Goal: Task Accomplishment & Management: Manage account settings

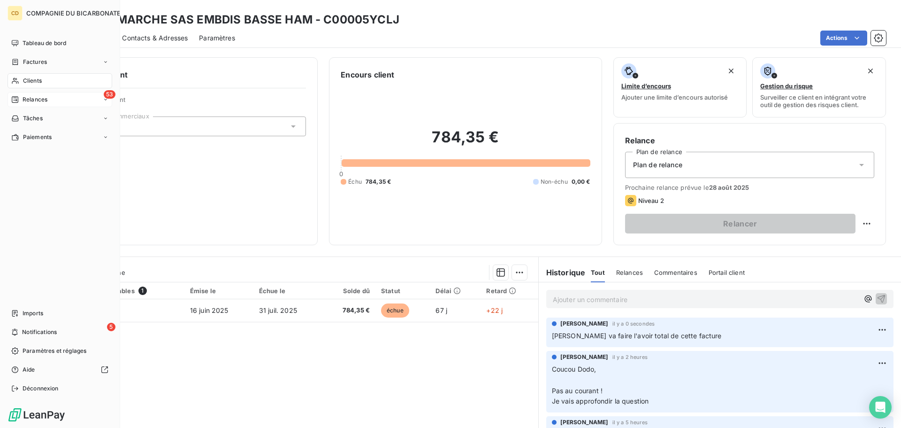
click at [23, 96] on span "Relances" at bounding box center [35, 99] width 25 height 8
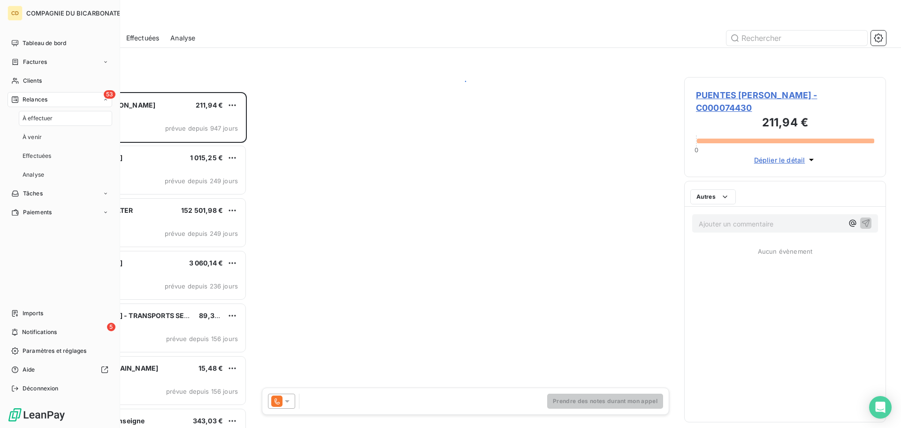
scroll to position [329, 195]
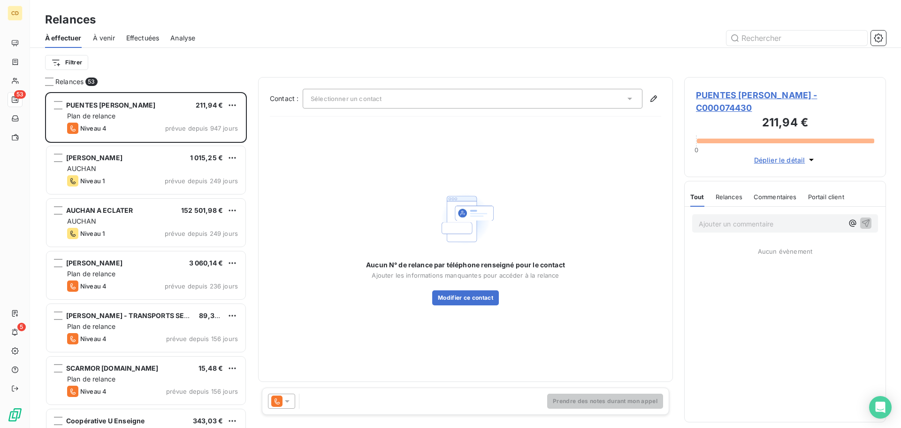
click at [152, 36] on span "Effectuées" at bounding box center [142, 37] width 33 height 9
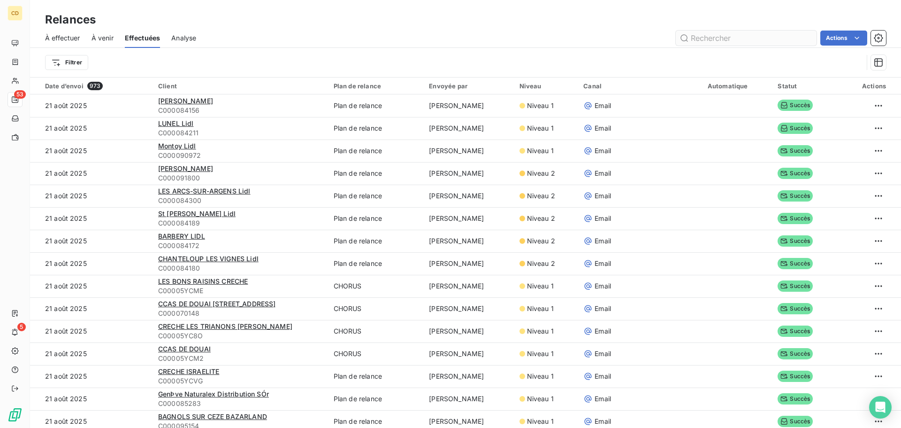
click at [755, 42] on input "text" at bounding box center [746, 38] width 141 height 15
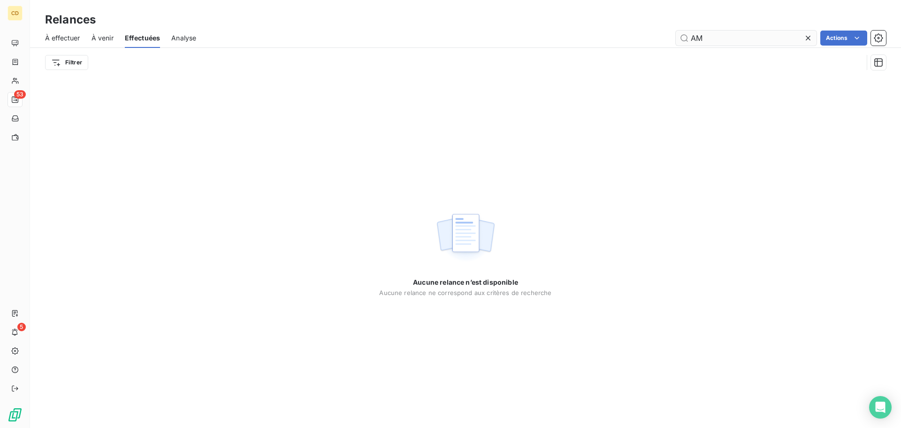
type input "A"
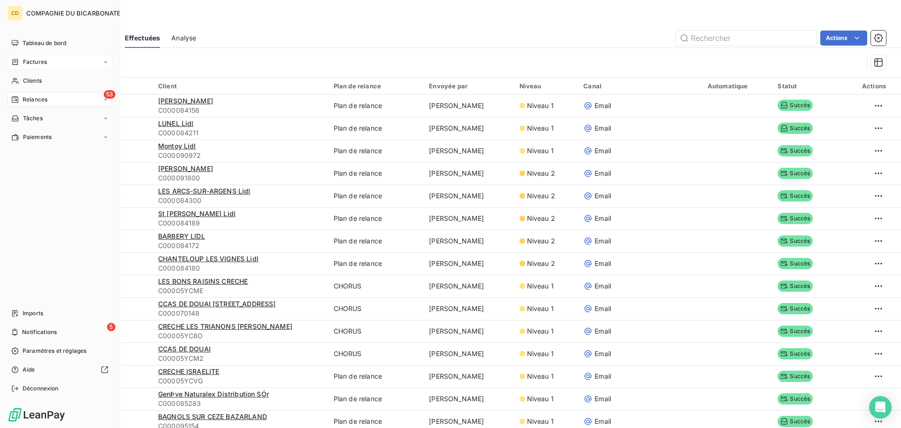
click at [31, 62] on span "Factures" at bounding box center [35, 62] width 24 height 8
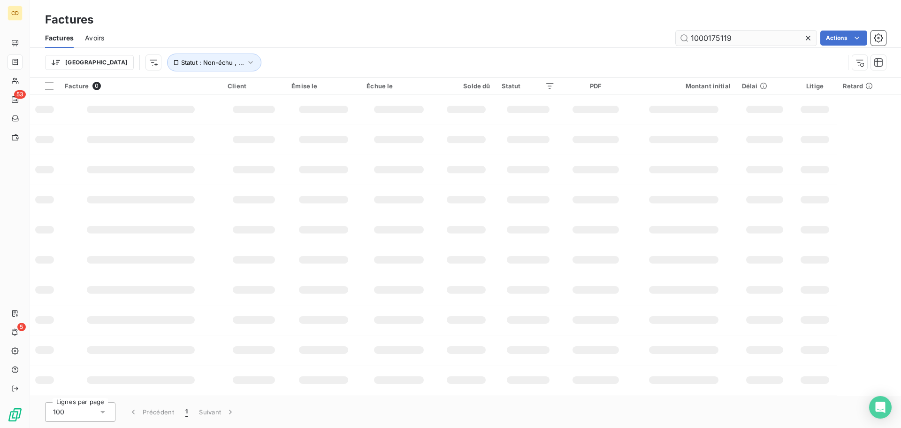
drag, startPoint x: 752, startPoint y: 38, endPoint x: 711, endPoint y: 40, distance: 40.4
click at [711, 40] on input "1000175119" at bounding box center [746, 38] width 141 height 15
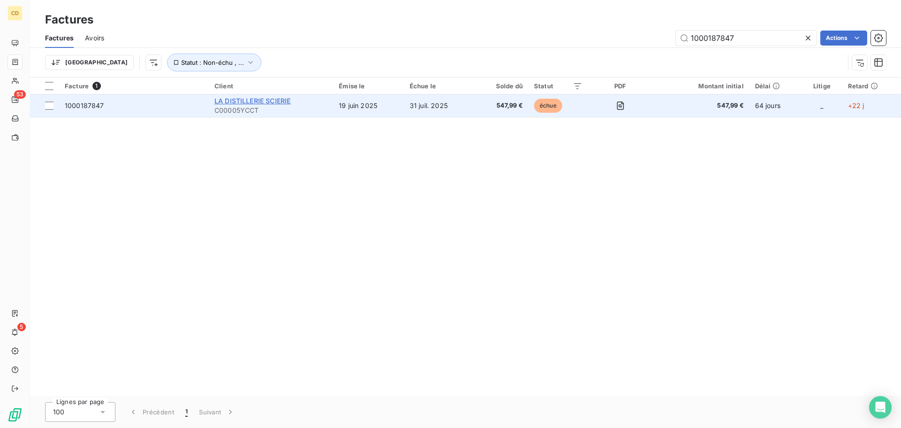
type input "1000187847"
click at [250, 102] on span "LA DISTILLERIE SCIERIE" at bounding box center [253, 101] width 76 height 8
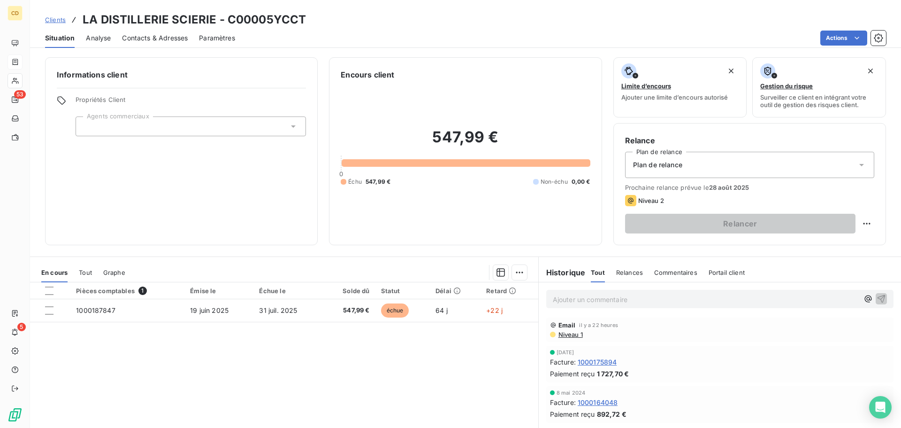
click at [580, 299] on p "Ajouter un commentaire ﻿" at bounding box center [706, 299] width 306 height 12
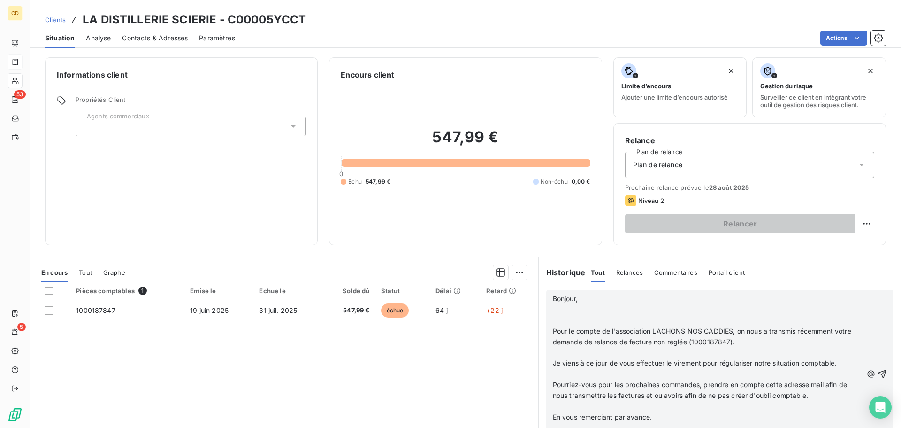
click at [572, 321] on p "﻿" at bounding box center [708, 320] width 310 height 11
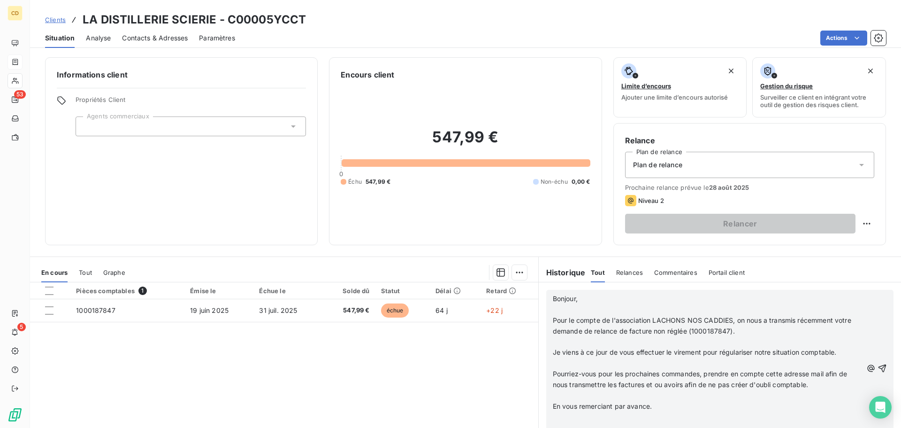
click at [586, 352] on span "Je viens à ce jour de vous effectuer le virement pour régulariser notre situati…" at bounding box center [695, 352] width 284 height 8
click at [581, 343] on p "﻿" at bounding box center [708, 342] width 310 height 11
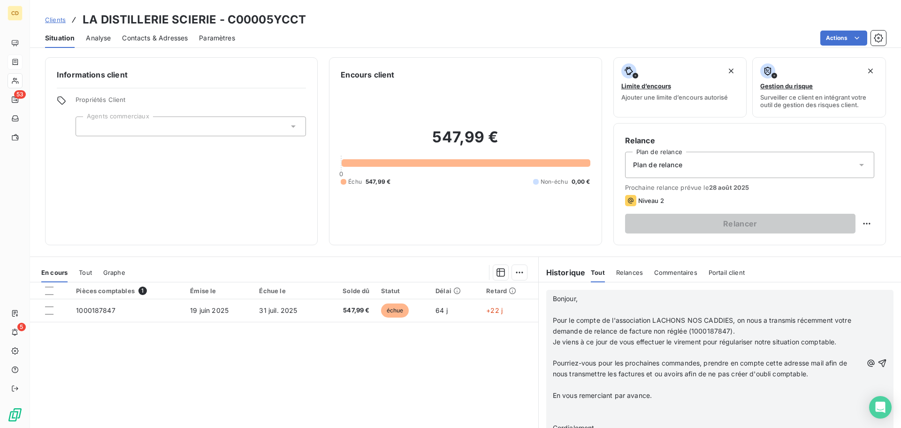
click at [590, 357] on p "﻿" at bounding box center [708, 352] width 310 height 11
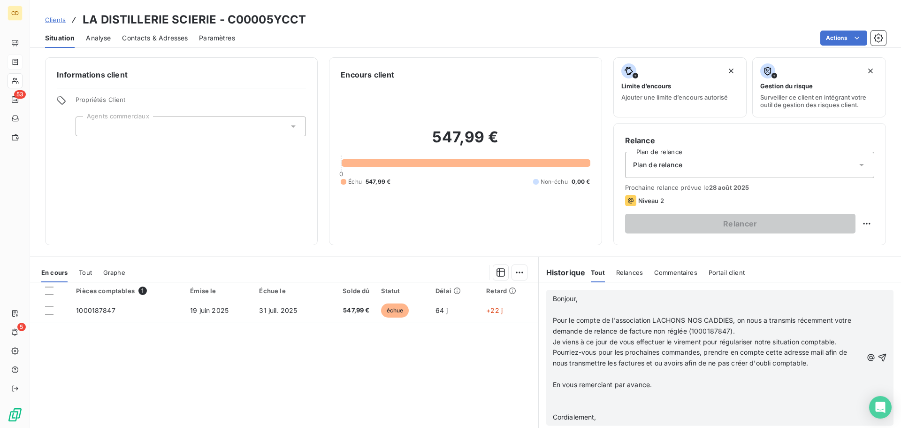
click at [595, 378] on p "﻿" at bounding box center [708, 374] width 310 height 11
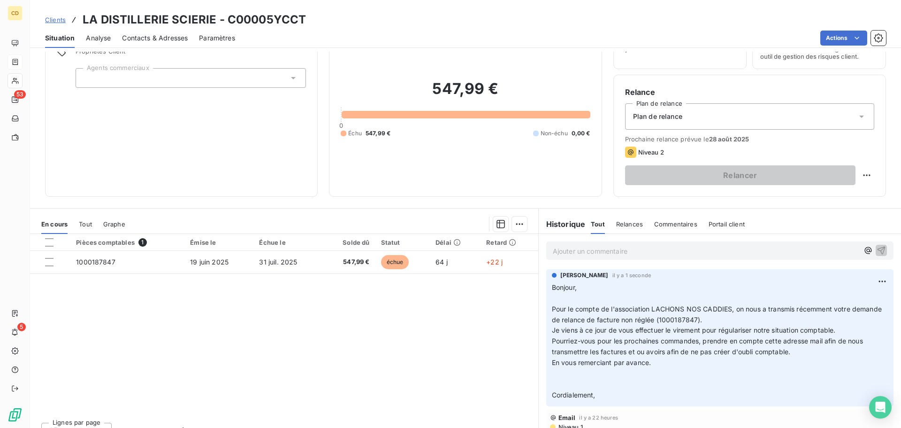
scroll to position [63, 0]
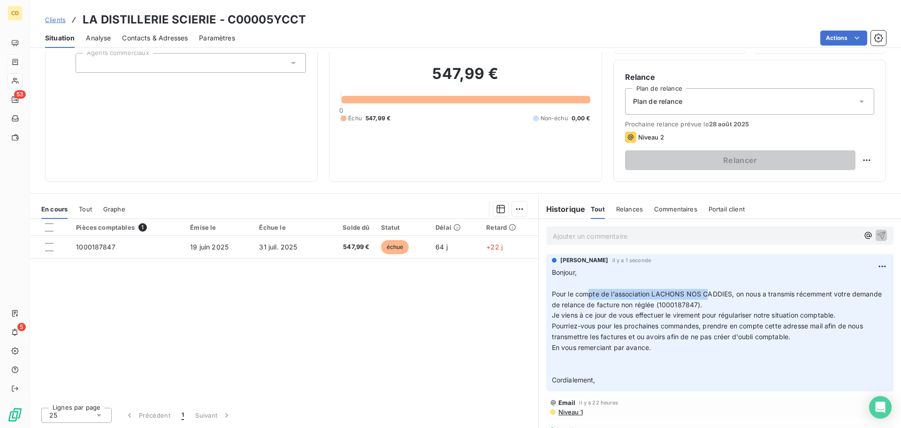
drag, startPoint x: 586, startPoint y: 291, endPoint x: 713, endPoint y: 294, distance: 126.3
click at [707, 294] on span "Pour le compte de l'association LACHONS NOS CADDIES, on nous a transmis récemme…" at bounding box center [718, 299] width 332 height 19
click at [736, 294] on span "Pour le compte de l'association LACHONS NOS CADDIES, on nous a transmis récemme…" at bounding box center [718, 299] width 332 height 19
drag, startPoint x: 736, startPoint y: 294, endPoint x: 785, endPoint y: 291, distance: 49.8
click at [780, 292] on span "Pour le compte de l'association LACHONS NOS CADDIES, on nous a transmis récemme…" at bounding box center [718, 299] width 332 height 19
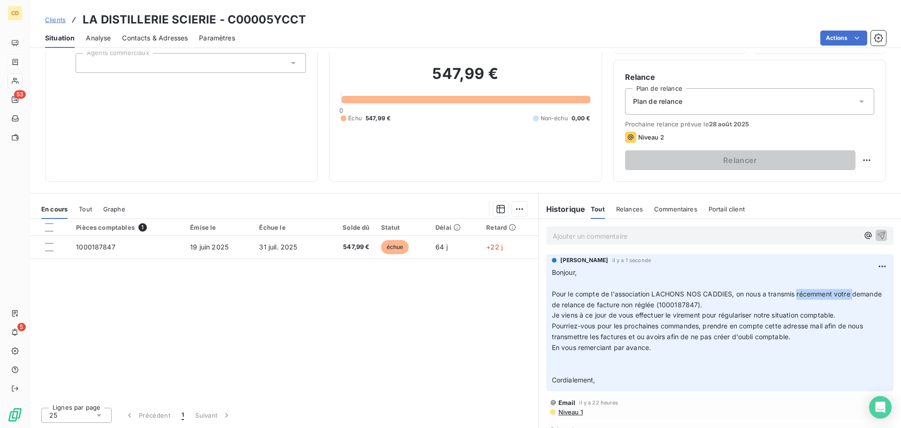
drag, startPoint x: 797, startPoint y: 290, endPoint x: 862, endPoint y: 290, distance: 65.7
click at [862, 290] on p "Bonjour, ﻿ Pour le compte de l'association LACHONS NOS CADDIES, on nous a trans…" at bounding box center [720, 326] width 336 height 118
drag, startPoint x: 597, startPoint y: 300, endPoint x: 688, endPoint y: 302, distance: 91.6
click at [688, 302] on span "Pour le compte de l'association LACHONS NOS CADDIES, on nous a transmis récemme…" at bounding box center [718, 299] width 332 height 19
drag, startPoint x: 558, startPoint y: 317, endPoint x: 733, endPoint y: 317, distance: 175.6
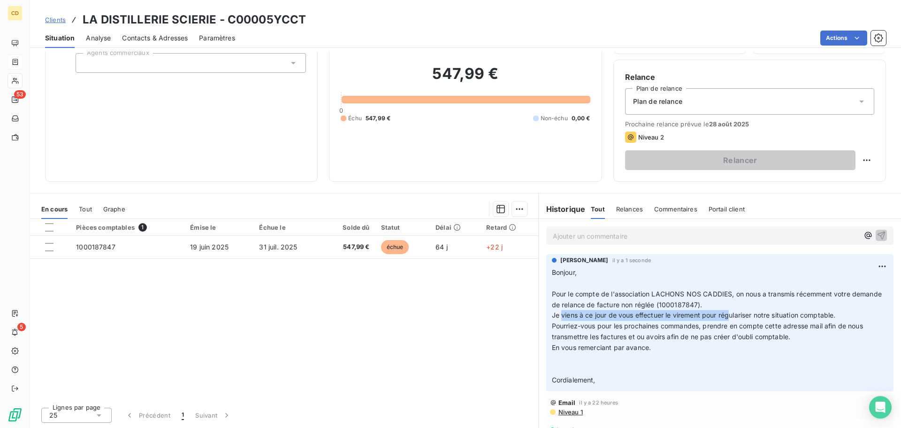
click at [733, 317] on span "Je viens à ce jour de vous effectuer le virement pour régulariser notre situati…" at bounding box center [694, 315] width 284 height 8
drag, startPoint x: 767, startPoint y: 316, endPoint x: 810, endPoint y: 316, distance: 42.7
click at [774, 316] on span "Je viens à ce jour de vous effectuer le virement pour régulariser notre situati…" at bounding box center [694, 315] width 284 height 8
click at [827, 316] on span "Je viens à ce jour de vous effectuer le virement pour régulariser notre situati…" at bounding box center [694, 315] width 284 height 8
click at [165, 33] on span "Contacts & Adresses" at bounding box center [155, 37] width 66 height 9
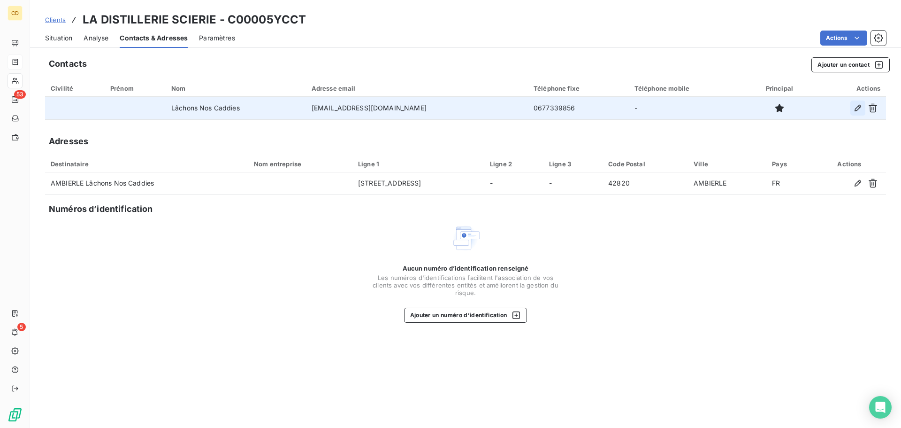
click at [862, 108] on icon "button" at bounding box center [858, 107] width 9 height 9
type input "Lâchons Nos Caddies"
type input "mounier_julie@orange.fr"
type input "0677339856"
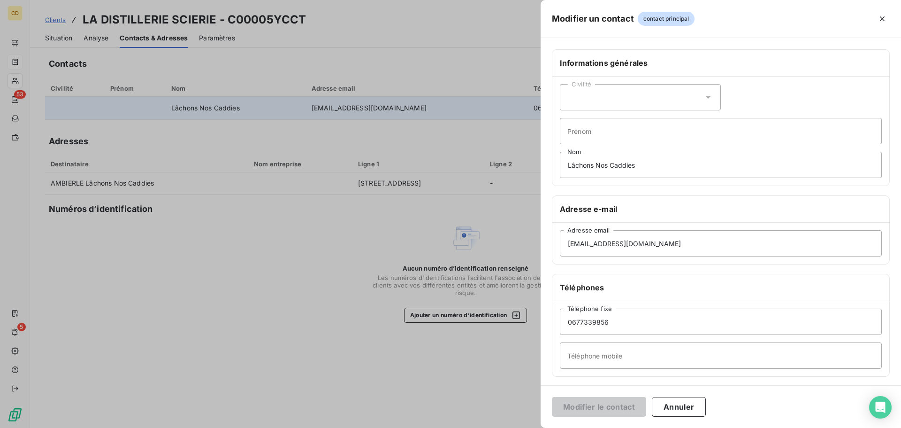
click at [892, 13] on div "Modifier un contact contact principal" at bounding box center [721, 19] width 361 height 38
click at [885, 19] on icon "button" at bounding box center [882, 18] width 9 height 9
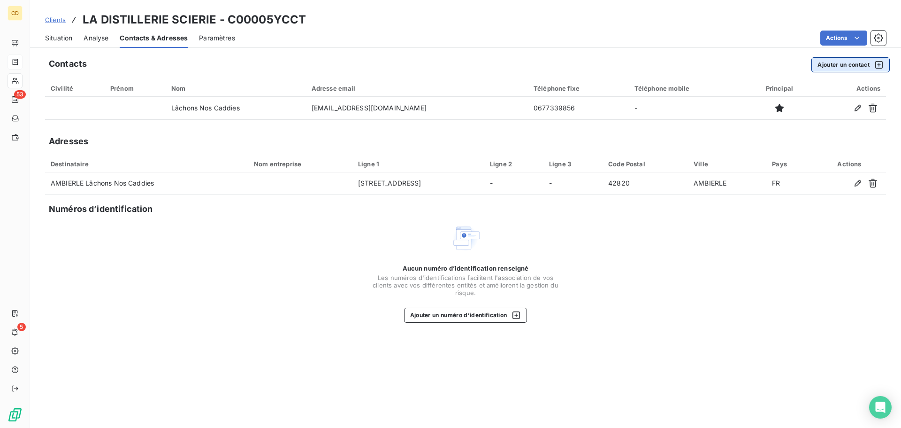
click at [846, 64] on button "Ajouter un contact" at bounding box center [851, 64] width 78 height 15
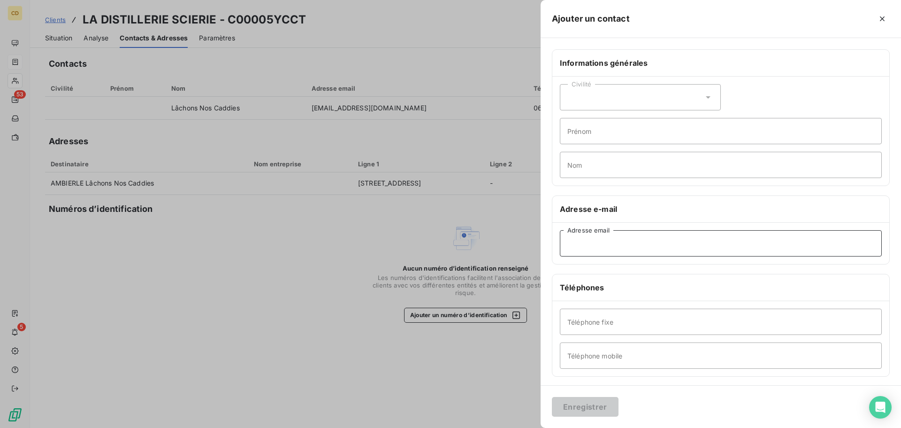
paste input "lachonsnoscaddies.ambierle@gmail.com"
type input "lachonsnoscaddies.ambierle@gmail.com"
click at [589, 401] on button "Enregistrer" at bounding box center [585, 407] width 67 height 20
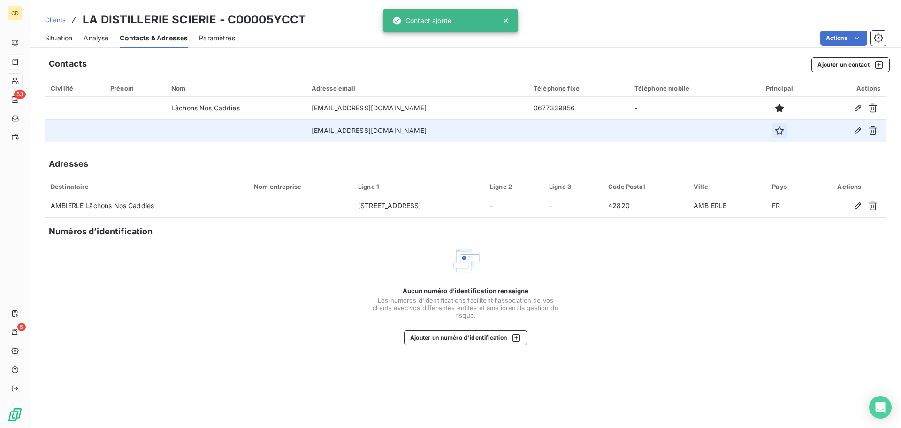
click at [781, 129] on icon "button" at bounding box center [780, 130] width 8 height 8
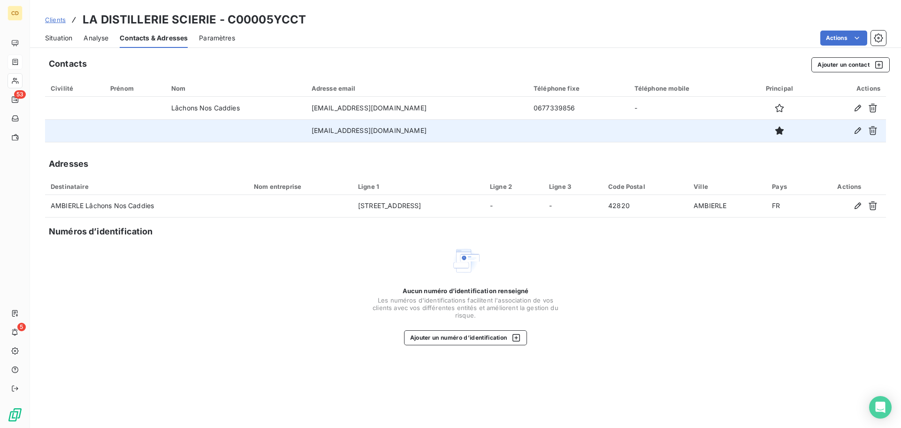
click at [57, 36] on span "Situation" at bounding box center [58, 37] width 27 height 9
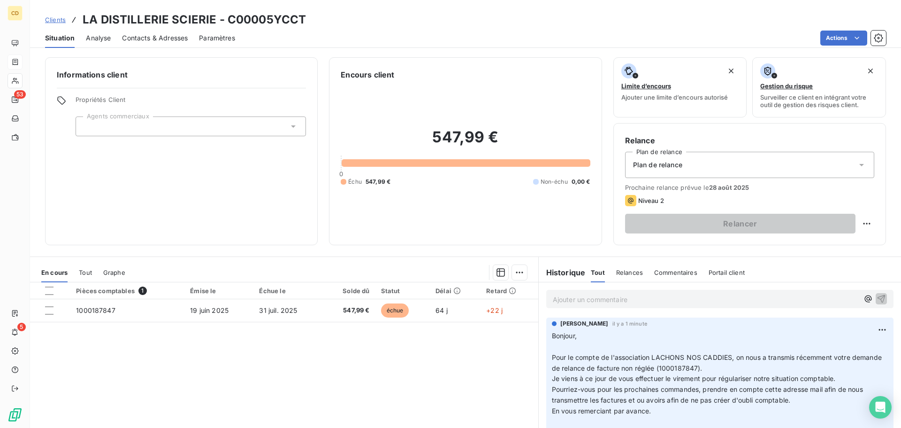
click at [663, 293] on p "Ajouter un commentaire ﻿" at bounding box center [706, 299] width 306 height 12
